Goal: Information Seeking & Learning: Learn about a topic

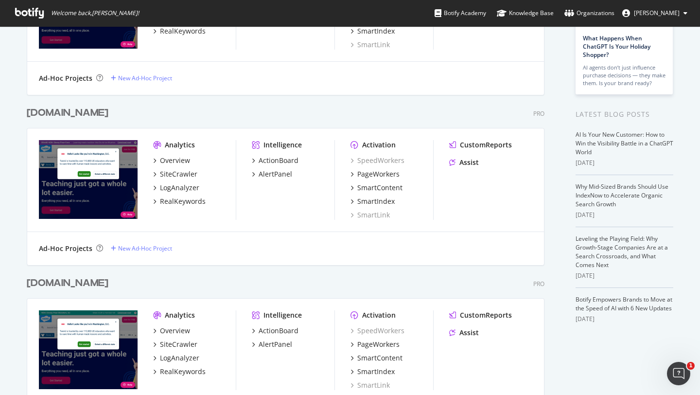
scroll to position [137, 0]
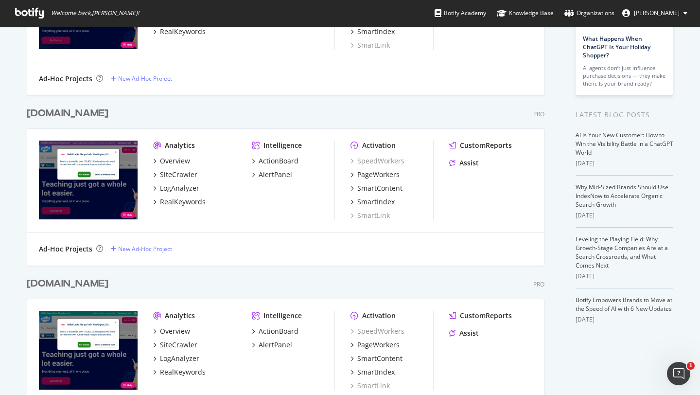
click at [62, 285] on div "[DOMAIN_NAME]" at bounding box center [68, 284] width 82 height 14
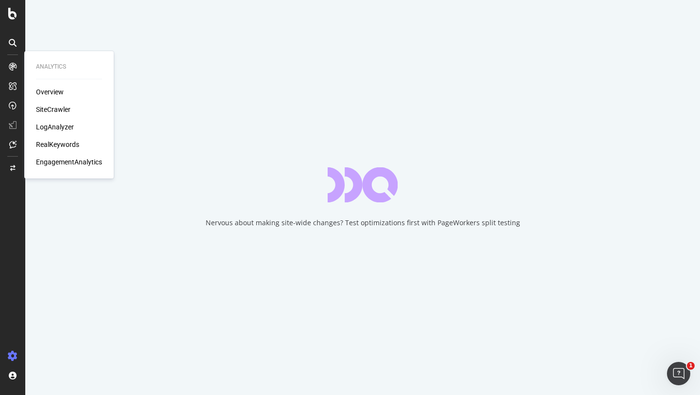
click at [47, 145] on div "RealKeywords" at bounding box center [57, 145] width 43 height 10
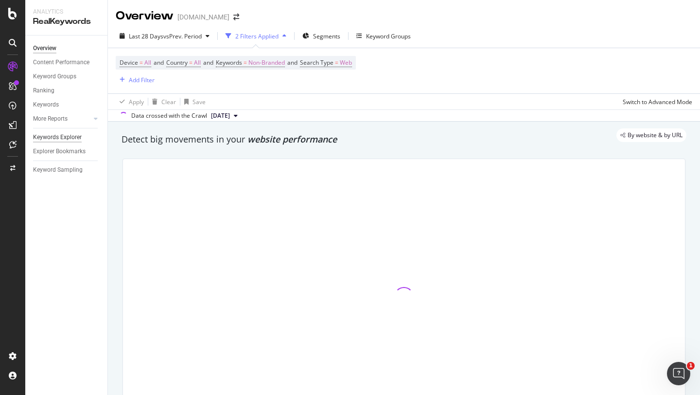
click at [62, 139] on div "Keywords Explorer" at bounding box center [57, 137] width 49 height 10
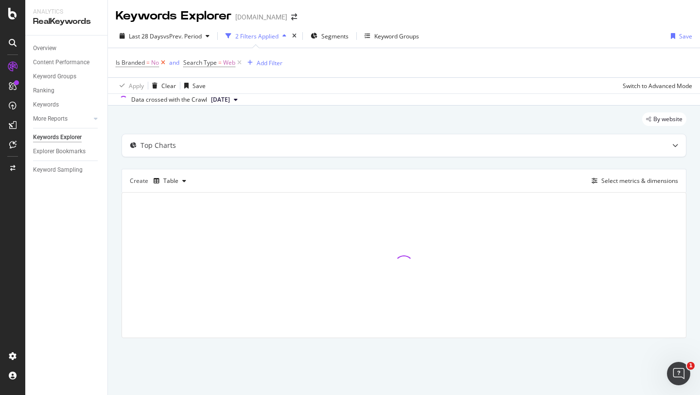
click at [163, 62] on icon at bounding box center [163, 63] width 8 height 10
click at [187, 60] on div "button" at bounding box center [182, 63] width 13 height 6
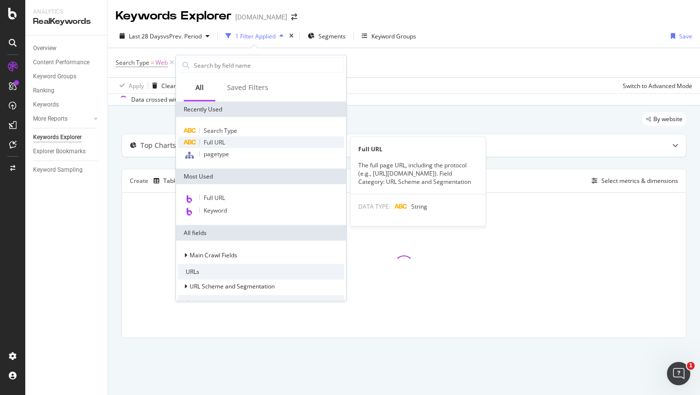
click at [218, 141] on span "Full URL" at bounding box center [214, 142] width 21 height 8
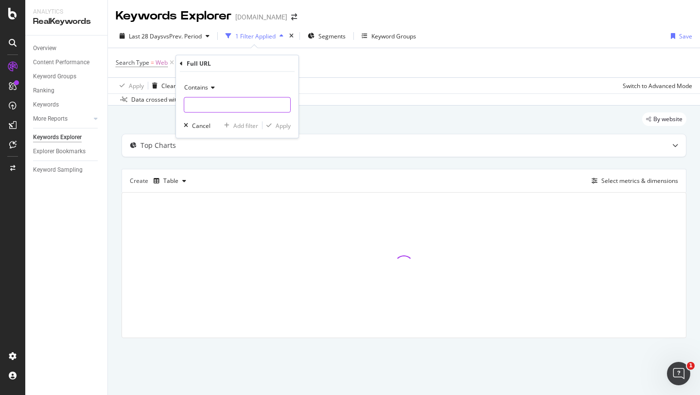
click at [232, 98] on input "text" at bounding box center [237, 105] width 106 height 16
paste input "[URL][DOMAIN_NAME]"
type input "[URL][DOMAIN_NAME]"
click at [283, 122] on div "Apply" at bounding box center [283, 125] width 15 height 8
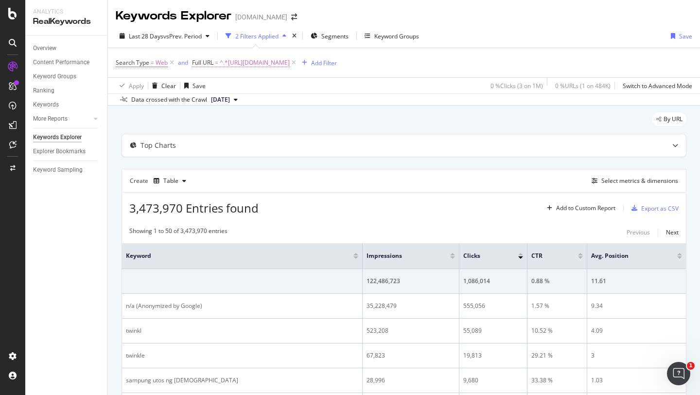
click at [290, 63] on span "^.*[URL][DOMAIN_NAME]" at bounding box center [255, 63] width 70 height 14
click at [250, 102] on input "[URL][DOMAIN_NAME]" at bounding box center [247, 104] width 92 height 16
click at [291, 125] on div "button" at bounding box center [285, 124] width 13 height 6
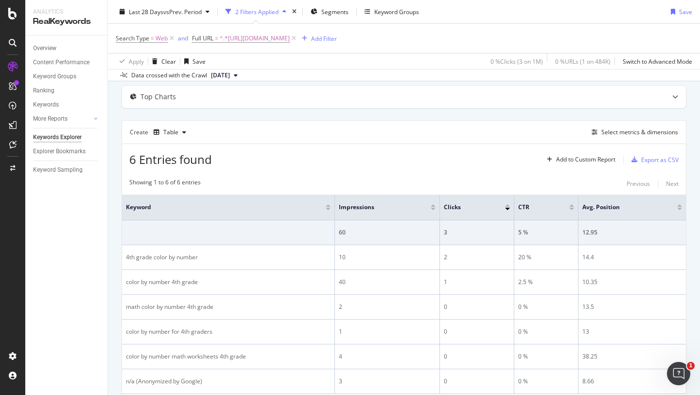
scroll to position [53, 0]
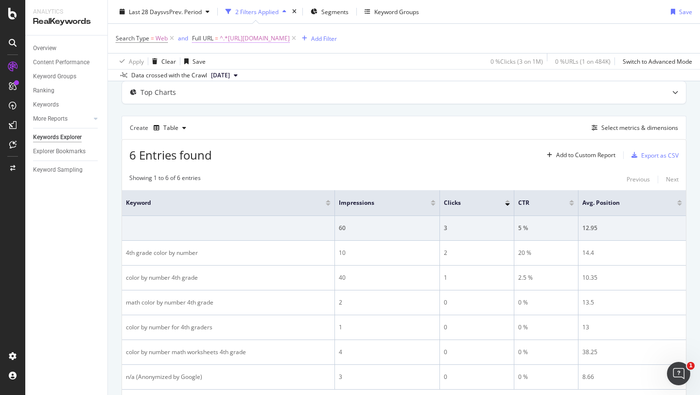
click at [276, 37] on span "^.*[URL][DOMAIN_NAME]" at bounding box center [255, 39] width 70 height 14
click at [251, 78] on input "[URL][DOMAIN_NAME]" at bounding box center [247, 79] width 92 height 16
paste input "[URL][DOMAIN_NAME]"
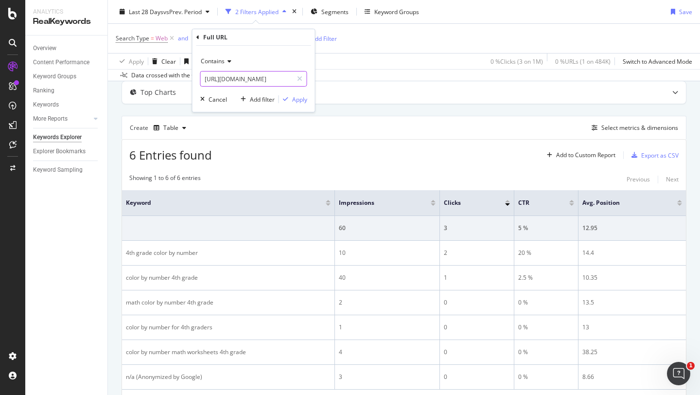
scroll to position [0, 104]
type input "[URL][DOMAIN_NAME]"
click at [311, 91] on div "Contains [URL][DOMAIN_NAME] Cancel Add filter Apply" at bounding box center [254, 79] width 123 height 66
click at [301, 101] on div "Apply" at bounding box center [299, 99] width 15 height 8
